Goal: Task Accomplishment & Management: Manage account settings

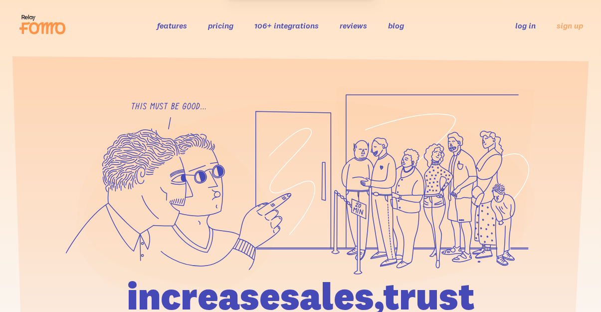
click at [522, 28] on link "log in" at bounding box center [525, 25] width 20 height 10
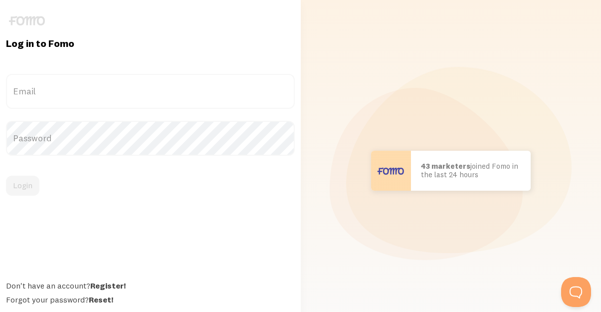
click at [38, 90] on label "Email" at bounding box center [150, 91] width 289 height 35
click at [38, 90] on input "Email" at bounding box center [150, 91] width 289 height 35
click at [33, 83] on label "Email" at bounding box center [150, 91] width 289 height 35
click at [33, 83] on input "Email" at bounding box center [150, 91] width 289 height 35
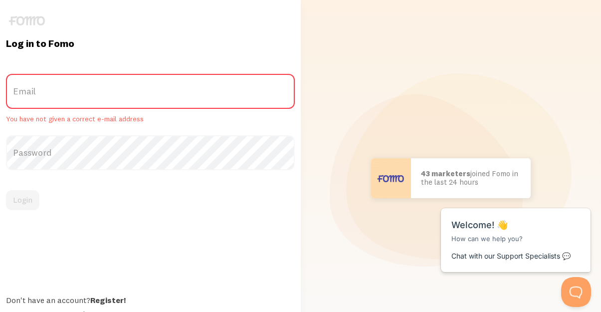
click at [38, 155] on label "Password" at bounding box center [150, 152] width 289 height 35
click at [36, 83] on label "Email" at bounding box center [150, 91] width 289 height 35
click at [36, 83] on input "Email" at bounding box center [150, 91] width 289 height 35
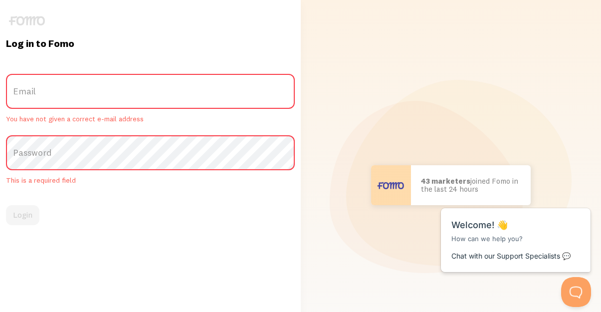
click at [29, 87] on label "Email" at bounding box center [150, 91] width 289 height 35
click at [29, 87] on input "Email" at bounding box center [150, 91] width 289 height 35
click at [49, 84] on label "Email" at bounding box center [150, 91] width 289 height 35
click at [49, 84] on input "Email" at bounding box center [150, 91] width 289 height 35
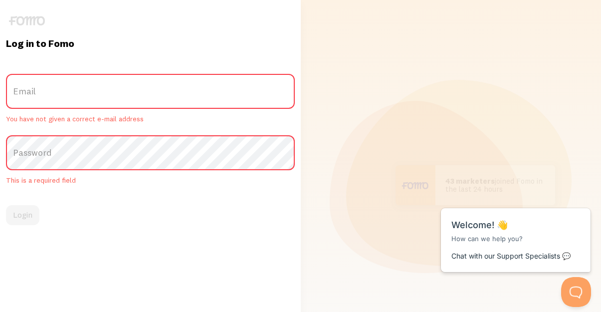
click at [38, 93] on label "Email" at bounding box center [150, 91] width 289 height 35
click at [38, 93] on input "Email" at bounding box center [150, 91] width 289 height 35
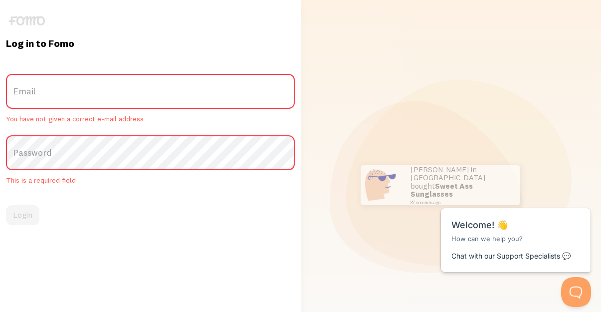
click at [38, 93] on label "Email" at bounding box center [150, 91] width 289 height 35
click at [38, 93] on input "Email" at bounding box center [150, 91] width 289 height 35
click at [38, 93] on label "Email" at bounding box center [150, 91] width 289 height 35
click at [38, 93] on input "Email" at bounding box center [150, 91] width 289 height 35
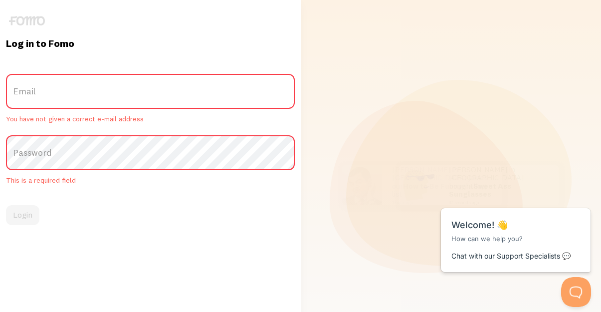
click at [125, 93] on label "Email" at bounding box center [150, 91] width 289 height 35
click at [125, 93] on input "Email" at bounding box center [150, 91] width 289 height 35
